Goal: Task Accomplishment & Management: Manage account settings

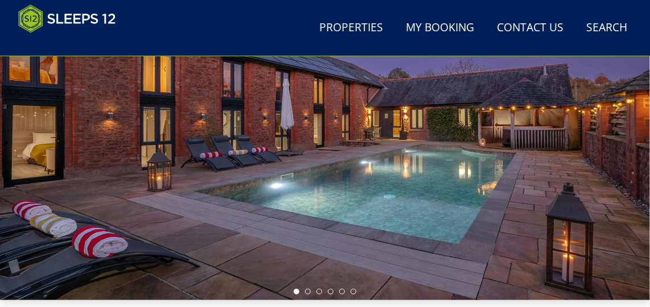
scroll to position [418, 0]
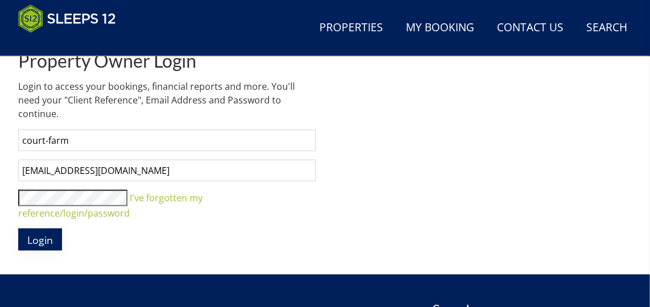
click at [49, 233] on span "Login" at bounding box center [40, 240] width 26 height 14
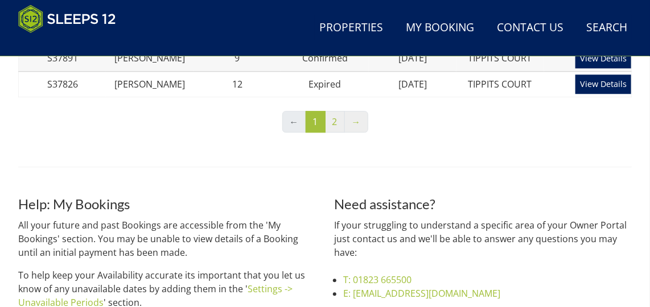
scroll to position [1040, 0]
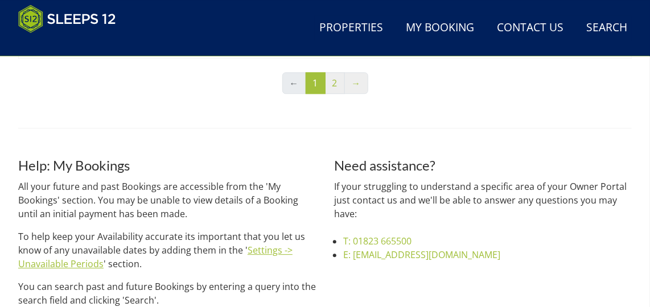
click at [72, 269] on link "Settings -> Unavailable Periods" at bounding box center [155, 257] width 274 height 26
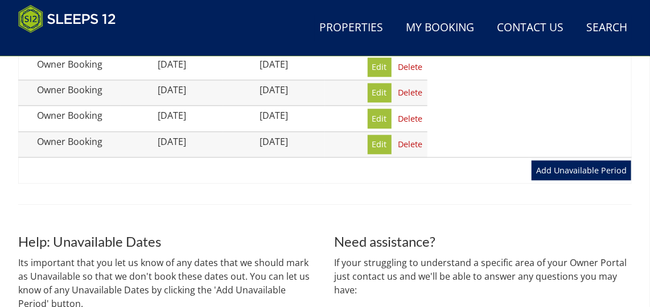
scroll to position [1034, 0]
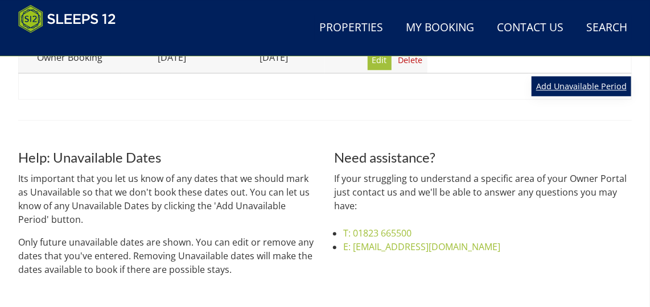
click at [551, 86] on link "Add Unavailable Period" at bounding box center [581, 85] width 100 height 19
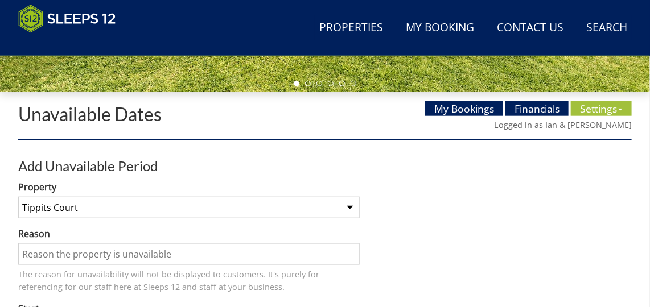
scroll to position [414, 0]
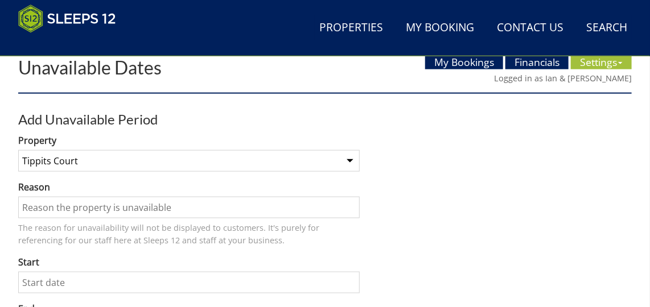
click at [86, 204] on input "Reason" at bounding box center [188, 208] width 341 height 22
type input "Owner Booking"
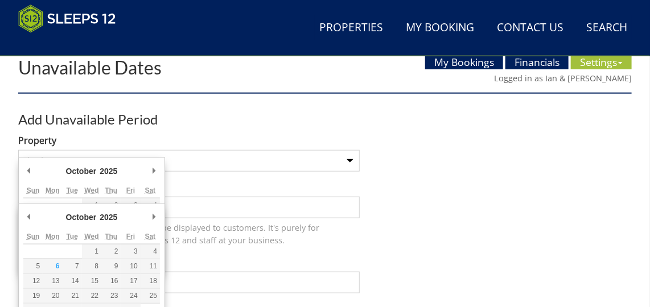
scroll to position [592, 0]
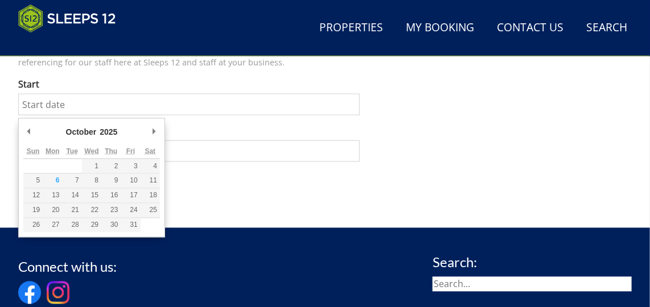
click at [84, 100] on input "Start" at bounding box center [188, 105] width 341 height 22
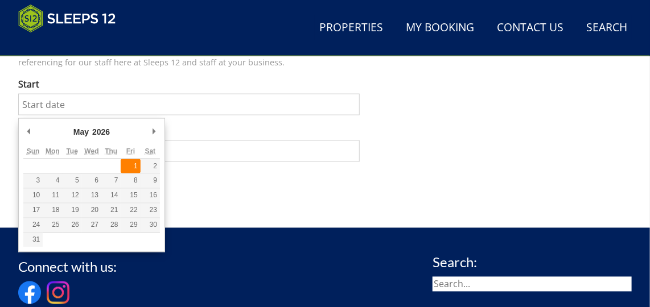
type input "[DATE]"
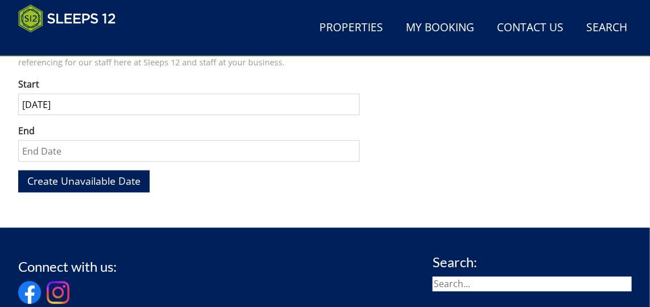
click at [99, 156] on input "End" at bounding box center [188, 152] width 341 height 22
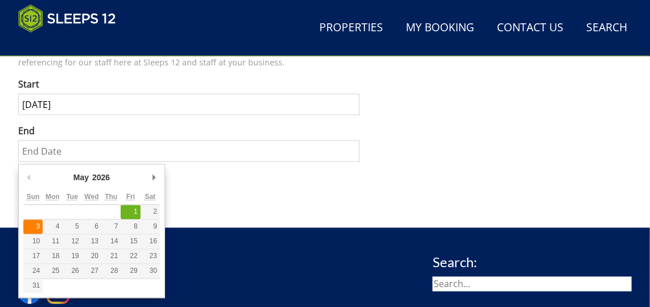
type input "[DATE]"
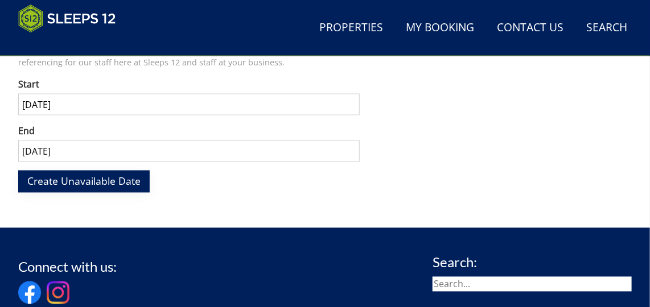
click at [43, 187] on span "Create Unavailable Date" at bounding box center [83, 182] width 113 height 14
